Goal: Navigation & Orientation: Find specific page/section

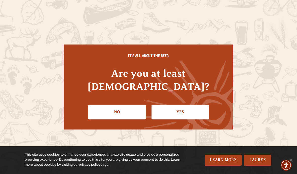
click at [187, 105] on link "Yes" at bounding box center [180, 112] width 57 height 15
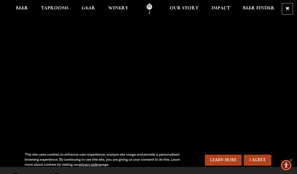
click at [258, 156] on link "I Agree" at bounding box center [258, 160] width 28 height 11
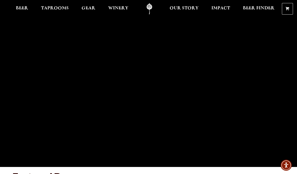
click at [24, 10] on span "Beer" at bounding box center [22, 8] width 12 height 4
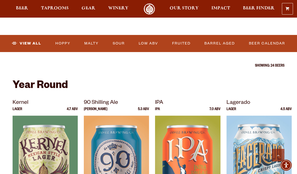
scroll to position [154, 0]
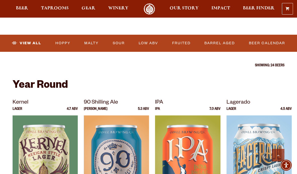
click at [262, 42] on link "Beer Calendar" at bounding box center [267, 44] width 40 height 12
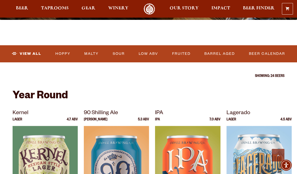
scroll to position [142, 0]
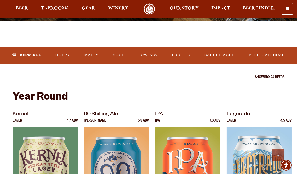
click at [28, 56] on link "View All" at bounding box center [26, 55] width 33 height 12
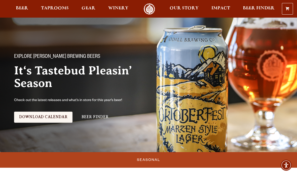
scroll to position [10, 0]
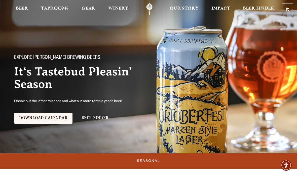
click at [49, 119] on link "Download Calendar" at bounding box center [43, 118] width 58 height 11
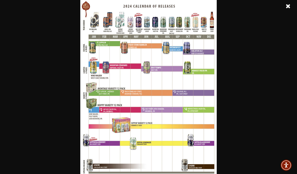
click at [201, 99] on img at bounding box center [148, 87] width 137 height 174
click at [205, 106] on img at bounding box center [148, 87] width 137 height 174
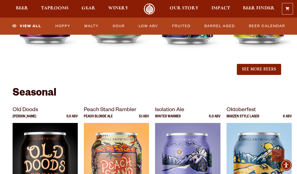
scroll to position [630, 0]
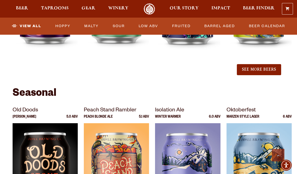
click at [268, 64] on button "See More Beers" at bounding box center [259, 69] width 44 height 11
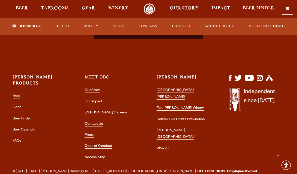
scroll to position [1440, 0]
click at [255, 7] on span "Beer Finder" at bounding box center [259, 8] width 32 height 4
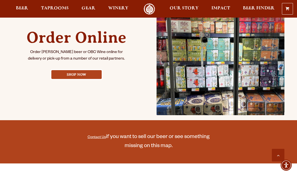
scroll to position [234, 0]
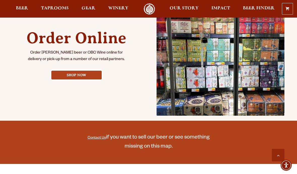
click at [84, 72] on link "Shop Now" at bounding box center [76, 75] width 50 height 9
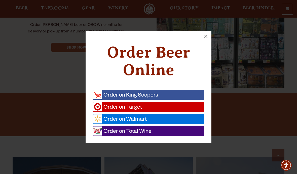
scroll to position [262, 0]
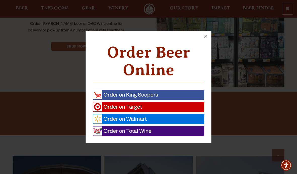
click at [206, 42] on button "×" at bounding box center [205, 36] width 11 height 11
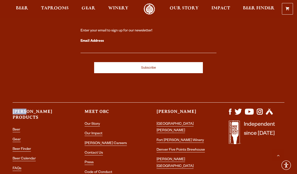
scroll to position [760, 0]
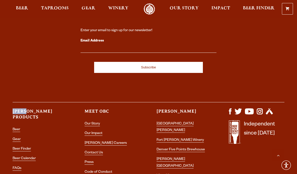
click at [211, 168] on div "Let's stay connected! Enter your email to sign up for our newsletter! Email Add…" at bounding box center [148, 88] width 297 height 199
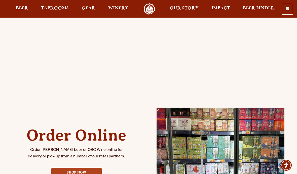
scroll to position [0, 0]
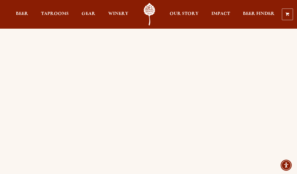
click at [90, 14] on span "Gear" at bounding box center [89, 14] width 14 height 4
